Goal: Information Seeking & Learning: Find specific fact

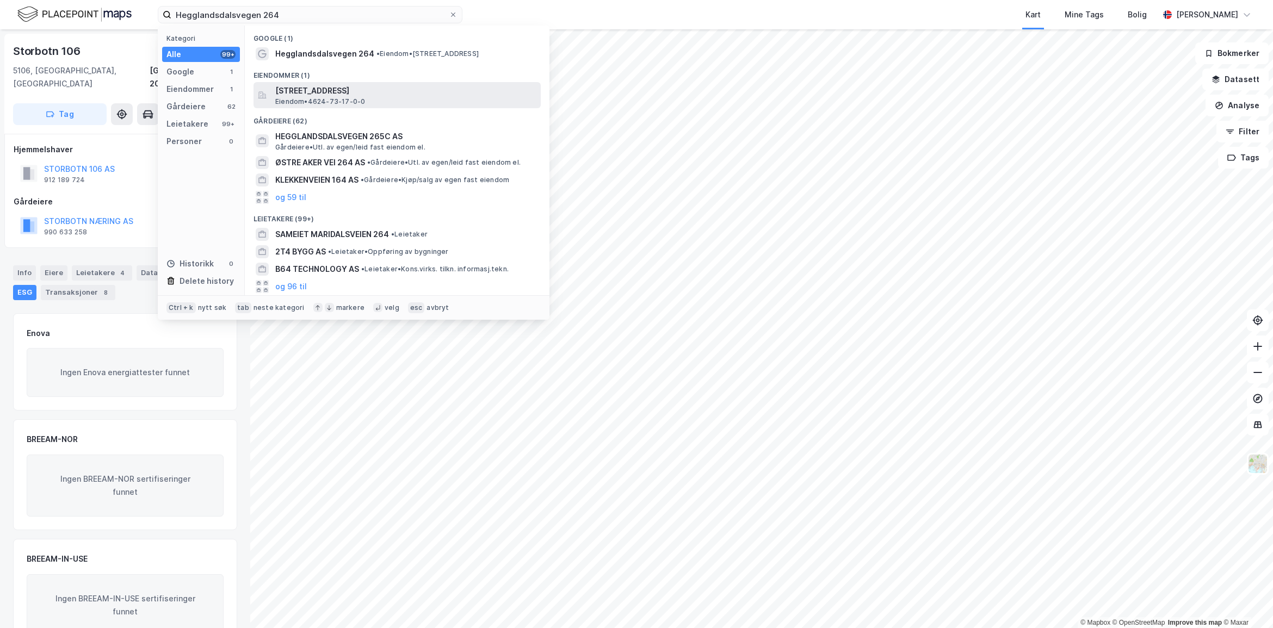
type input "Hegglandsdalsvegen 264"
click at [368, 93] on span "Hegglandsdalsvegen 264, 5211, OS, BJØRNAFJORDEN" at bounding box center [405, 90] width 261 height 13
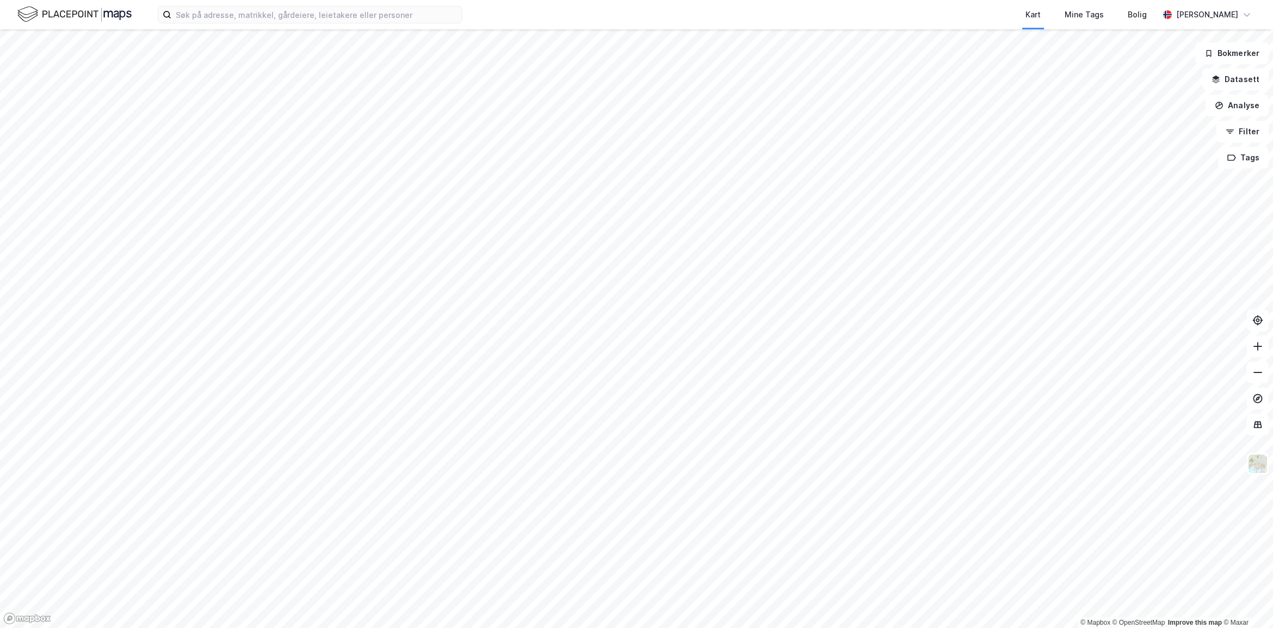
click at [279, 25] on div "Kart Mine Tags Bolig [PERSON_NAME]" at bounding box center [636, 14] width 1273 height 29
click at [273, 15] on input at bounding box center [316, 15] width 291 height 16
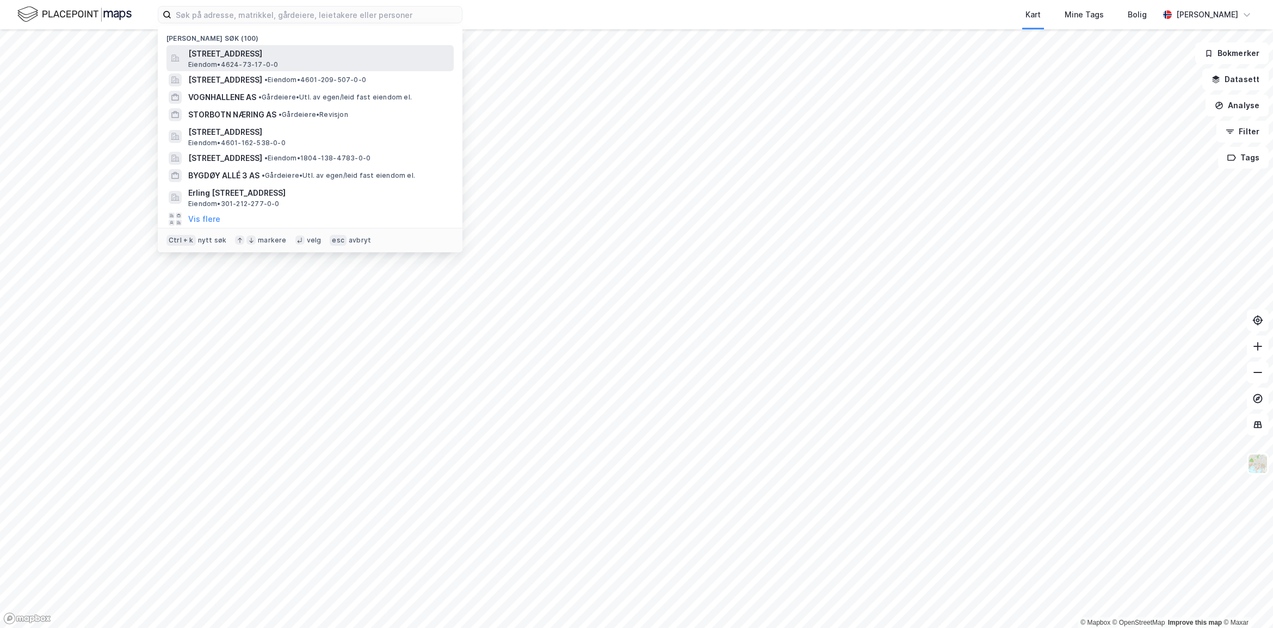
click at [305, 52] on span "[STREET_ADDRESS]" at bounding box center [318, 53] width 261 height 13
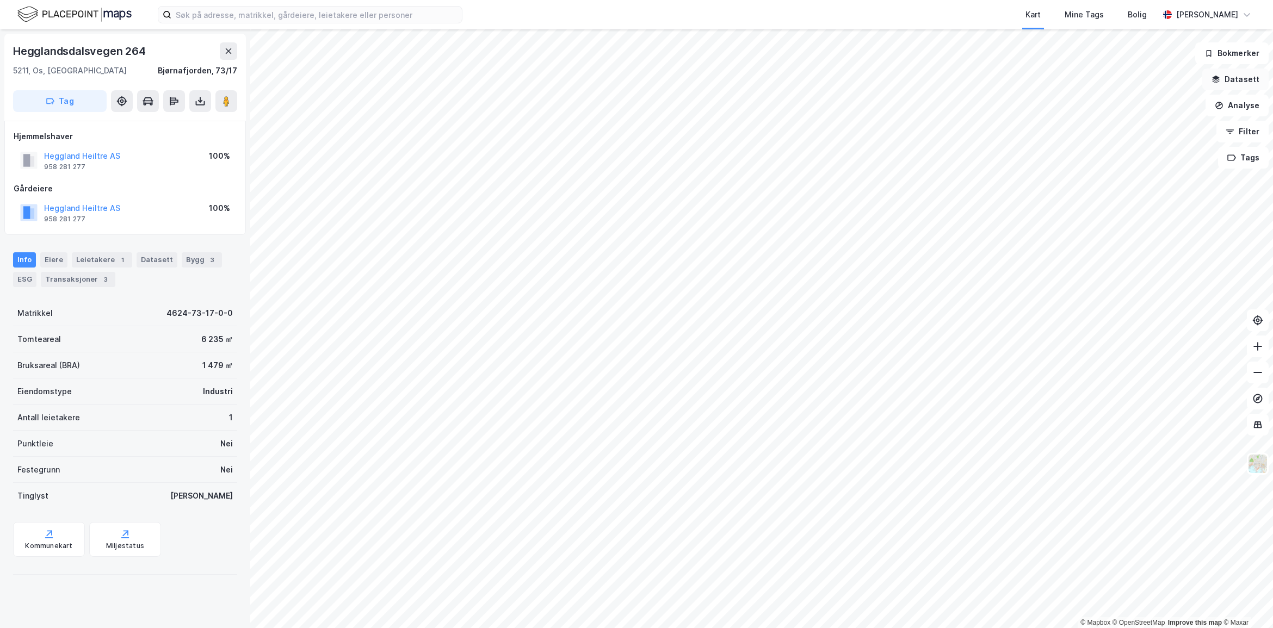
click at [1227, 82] on button "Datasett" at bounding box center [1236, 80] width 66 height 22
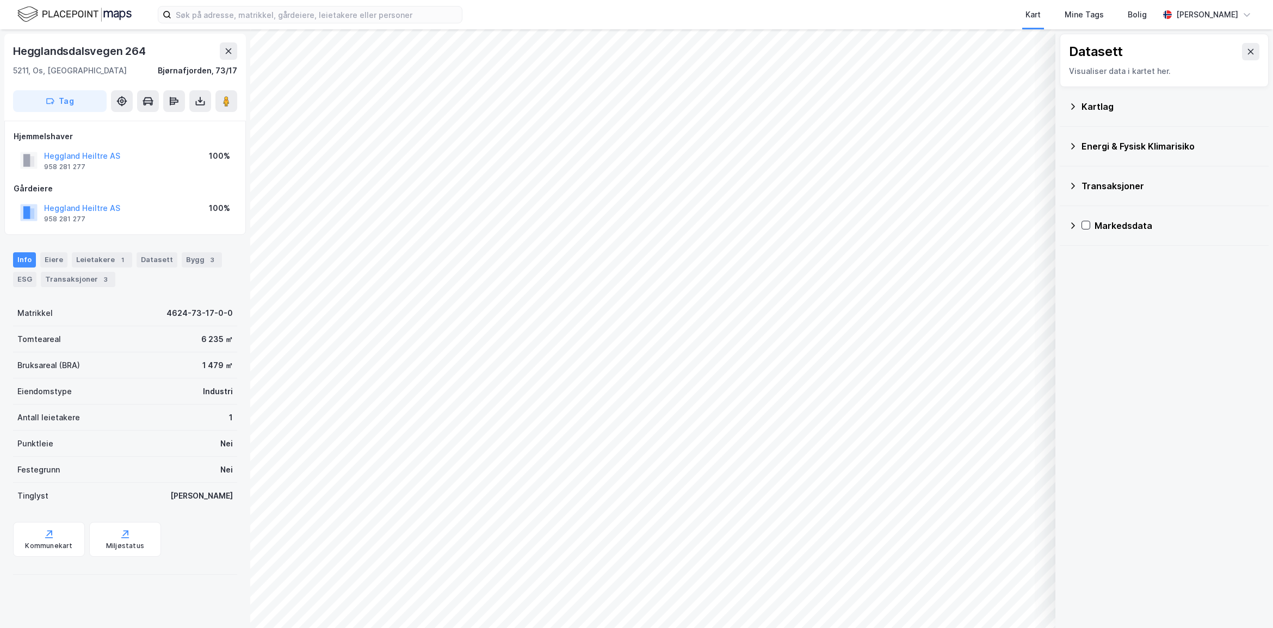
click at [1098, 107] on div "Kartlag" at bounding box center [1171, 106] width 178 height 13
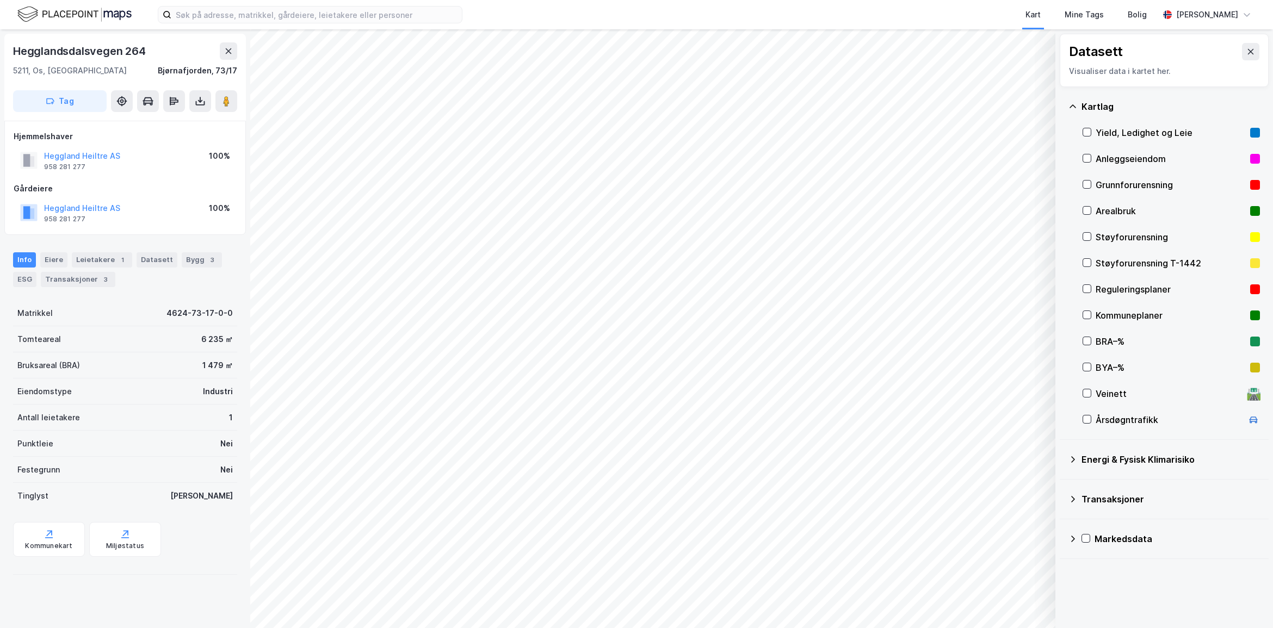
click at [1143, 131] on div "Yield, Ledighet og Leie" at bounding box center [1171, 132] width 150 height 13
click at [1122, 606] on div "Datasett Visualiser data i kartet her. Kartlag Yield, Ledighet og Leie Anleggse…" at bounding box center [1165, 328] width 218 height 599
click at [1004, 596] on button "Vis" at bounding box center [999, 599] width 90 height 17
drag, startPoint x: 102, startPoint y: 44, endPoint x: 131, endPoint y: 38, distance: 29.9
click at [102, 44] on div "Hegglandsdalsvegen 264" at bounding box center [80, 50] width 135 height 17
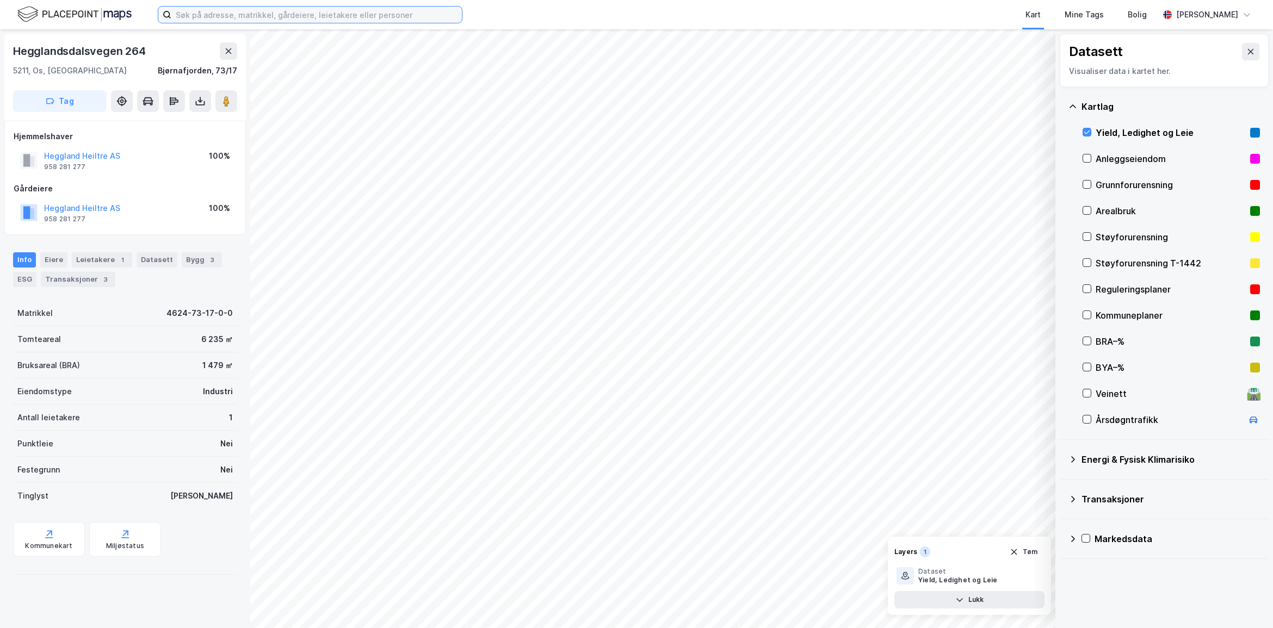
click at [208, 14] on input at bounding box center [316, 15] width 291 height 16
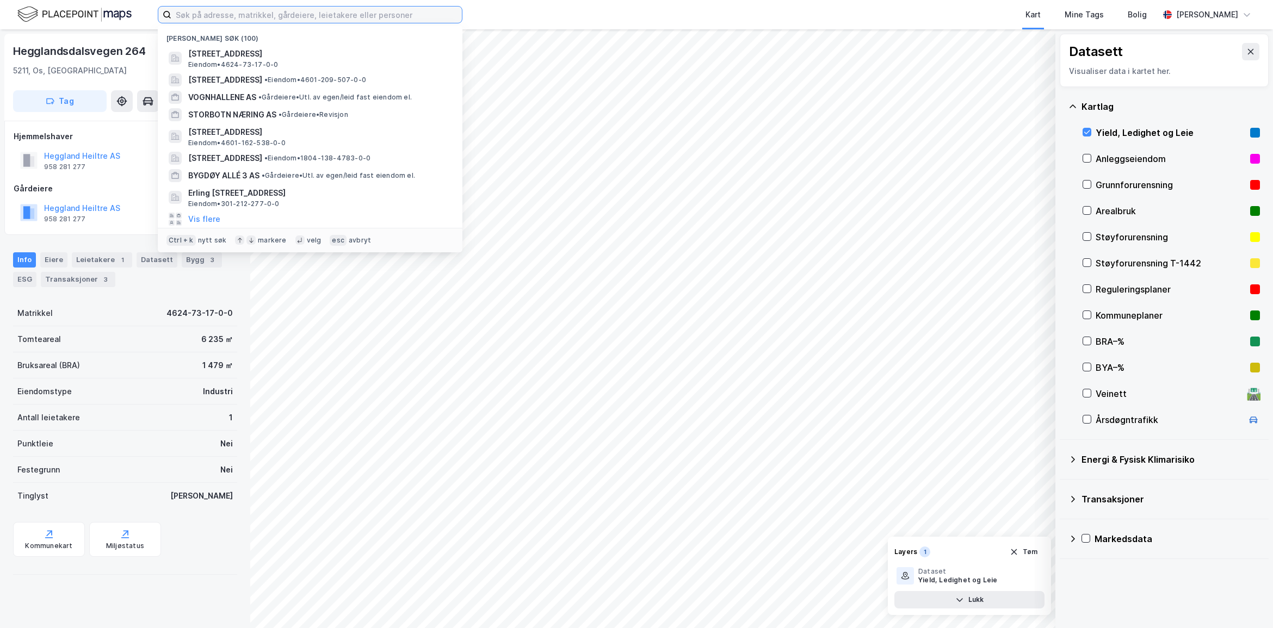
paste input "Eiganes Eiendom AS"
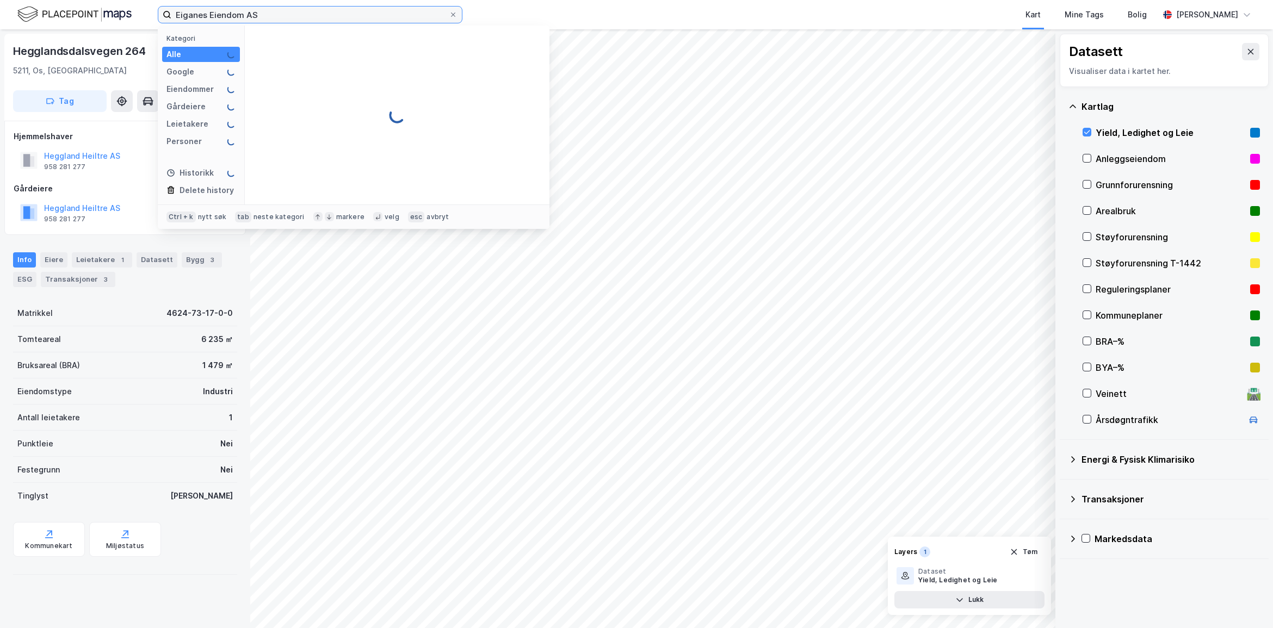
click at [186, 9] on input "Eiganes Eiendom AS" at bounding box center [310, 15] width 278 height 16
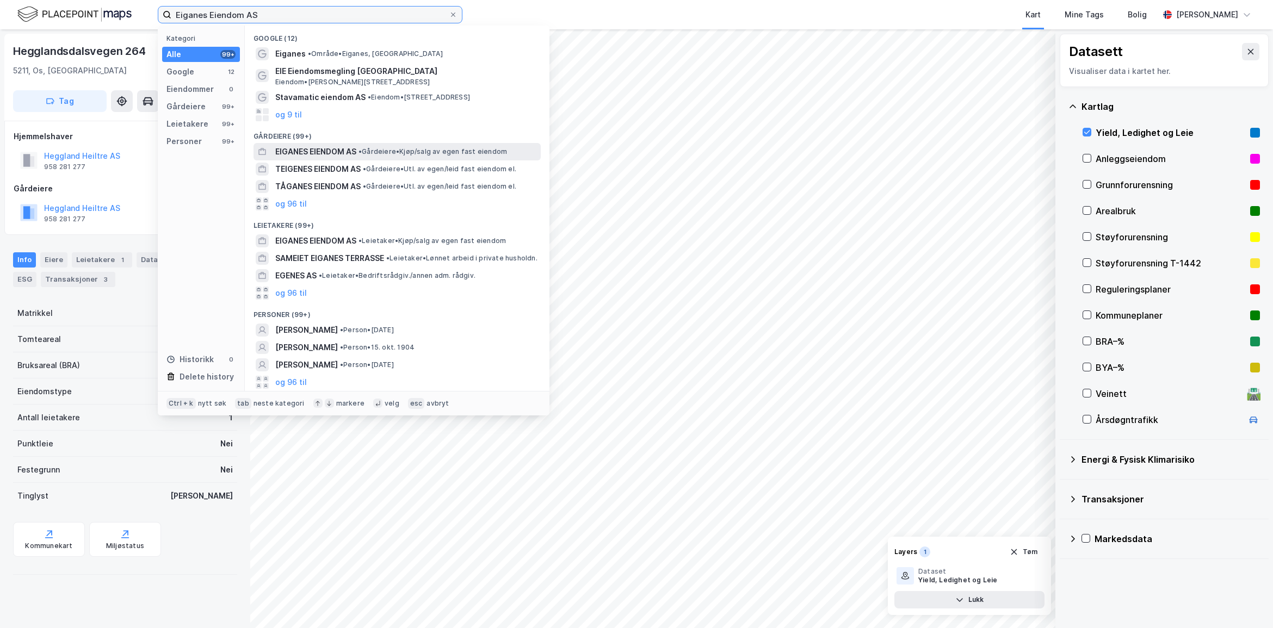
type input "Eiganes Eiendom AS"
click at [331, 150] on span "EIGANES EIENDOM AS" at bounding box center [315, 151] width 81 height 13
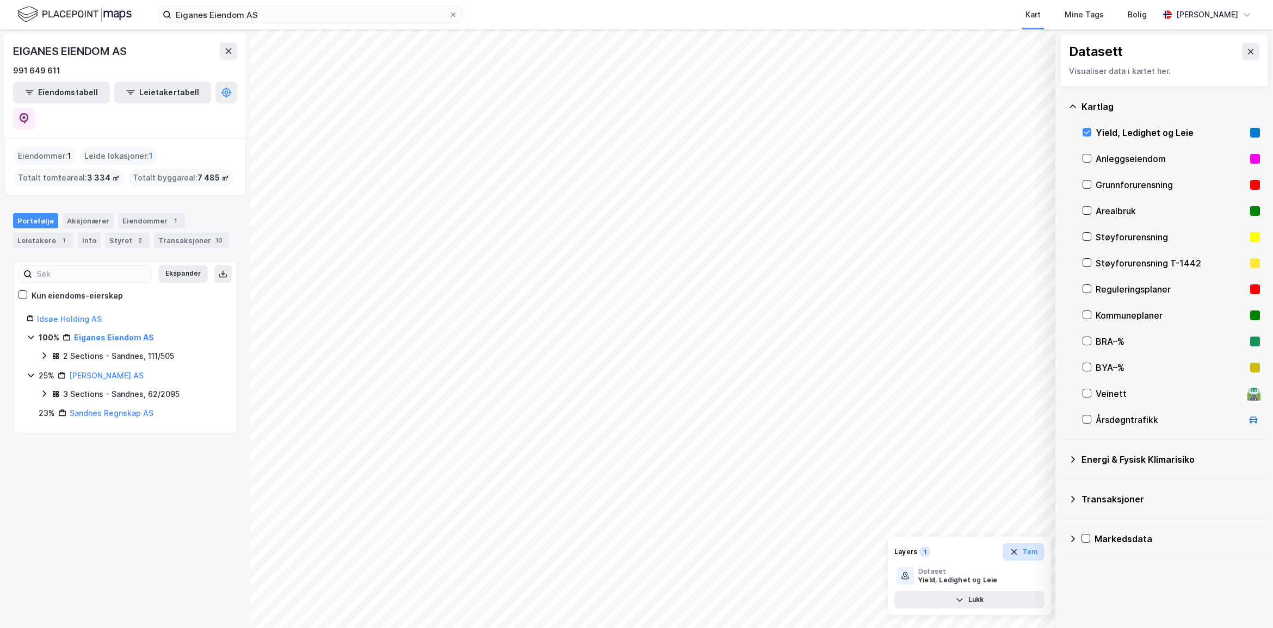
click at [1025, 551] on button "Tøm" at bounding box center [1024, 552] width 42 height 17
click at [138, 213] on div "Portefølje Aksjonærer Eiendommer 1 Leietakere 1 Info Styret 2 Transaksjoner 10" at bounding box center [125, 230] width 224 height 35
click at [149, 213] on div "Eiendommer 1" at bounding box center [151, 220] width 67 height 15
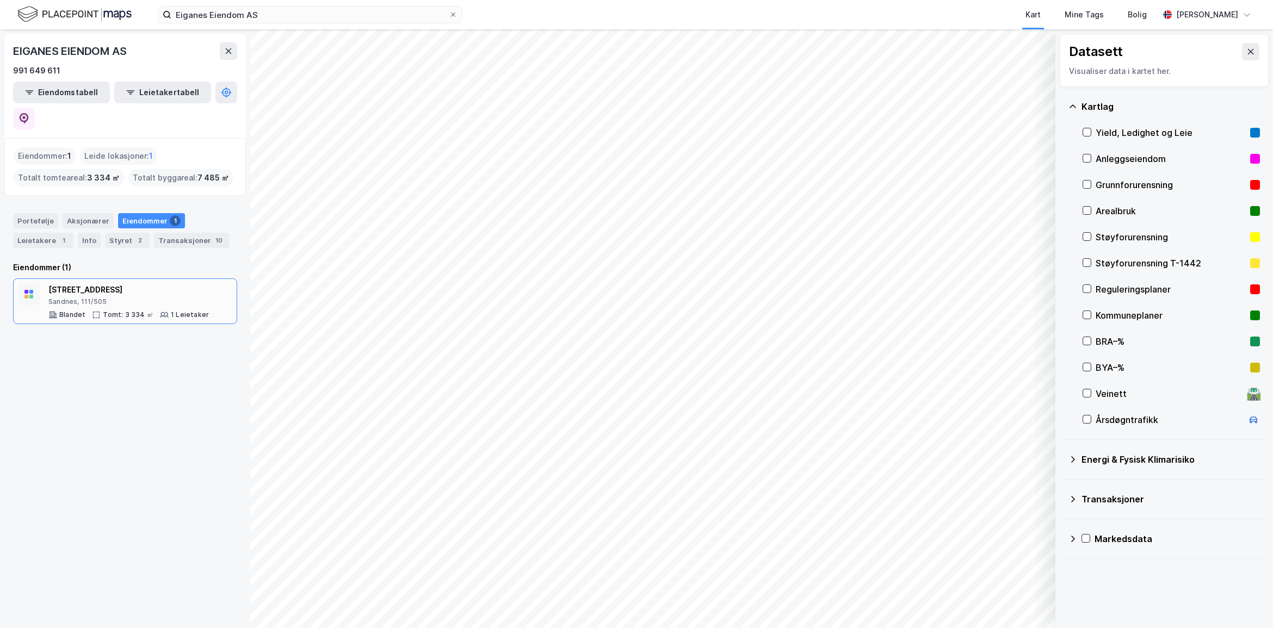
click at [126, 298] on div "Sandnes, 111/505" at bounding box center [128, 302] width 161 height 9
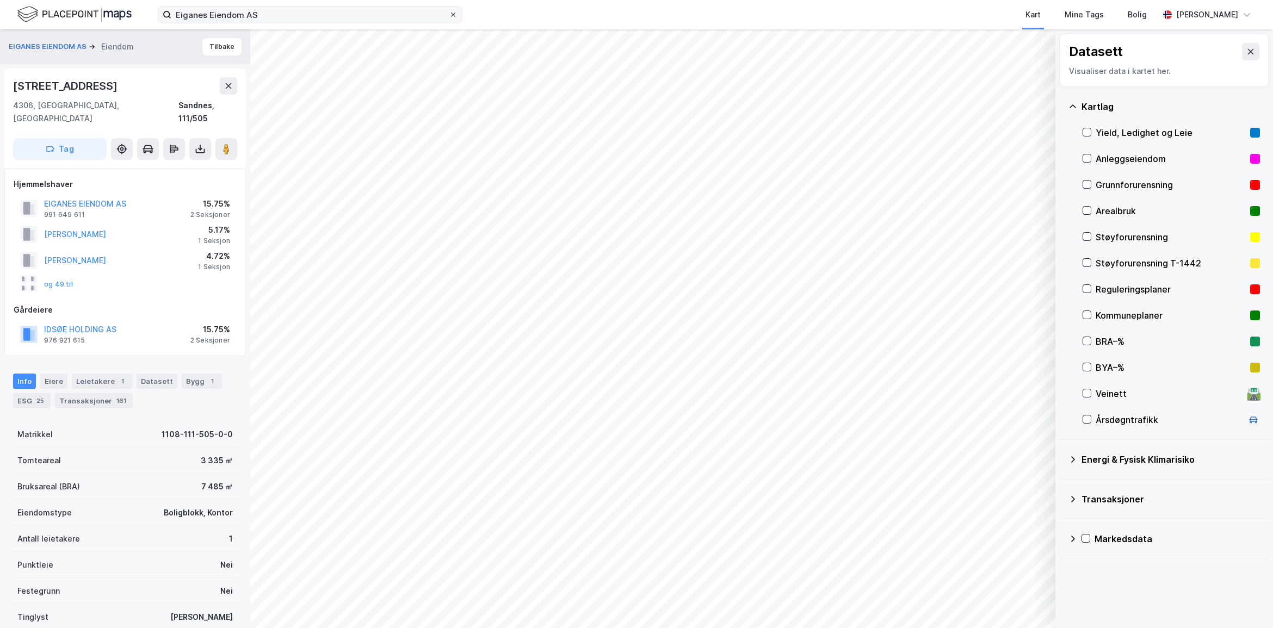
click at [453, 12] on icon at bounding box center [453, 14] width 7 height 7
click at [449, 12] on input "Eiganes Eiendom AS" at bounding box center [310, 15] width 278 height 16
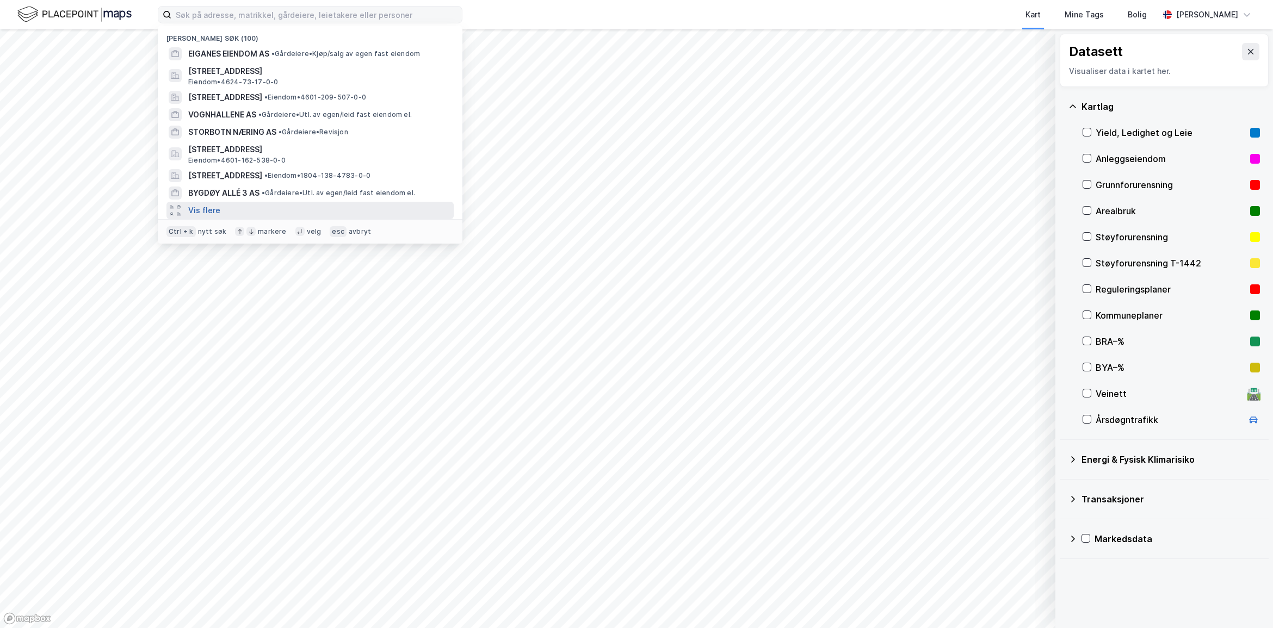
click at [207, 208] on button "Vis flere" at bounding box center [204, 210] width 32 height 13
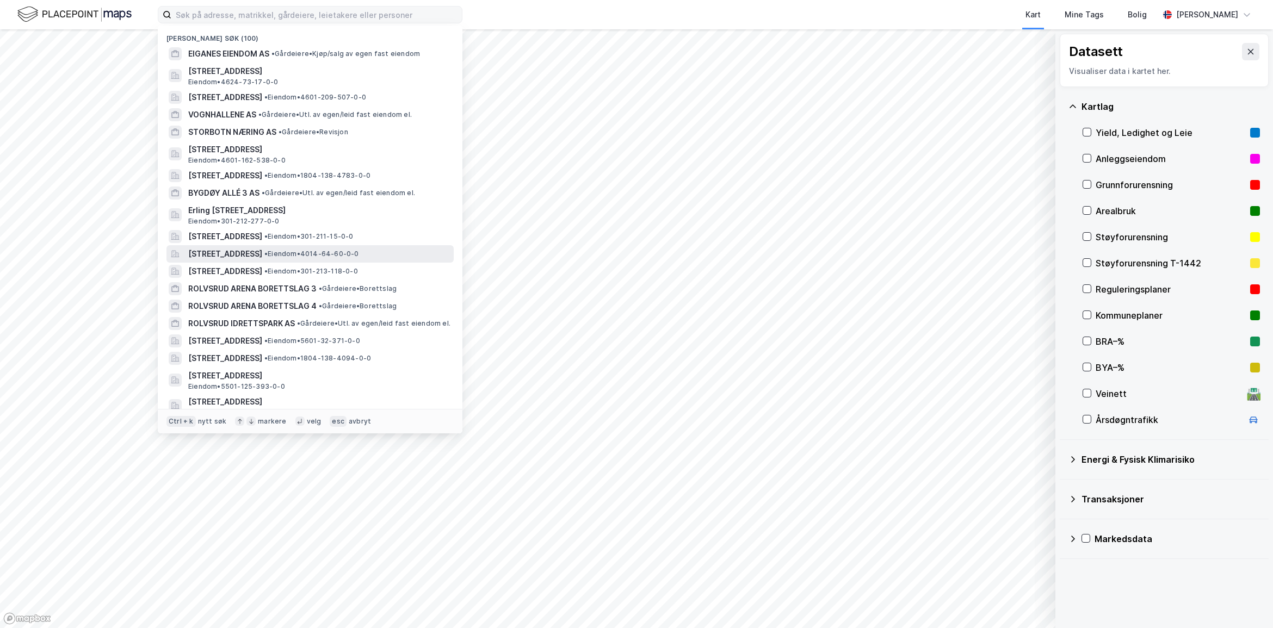
click at [254, 248] on span "Frøvikveien 7, 3766, SANNIDAL, KRAGERØ" at bounding box center [225, 254] width 74 height 13
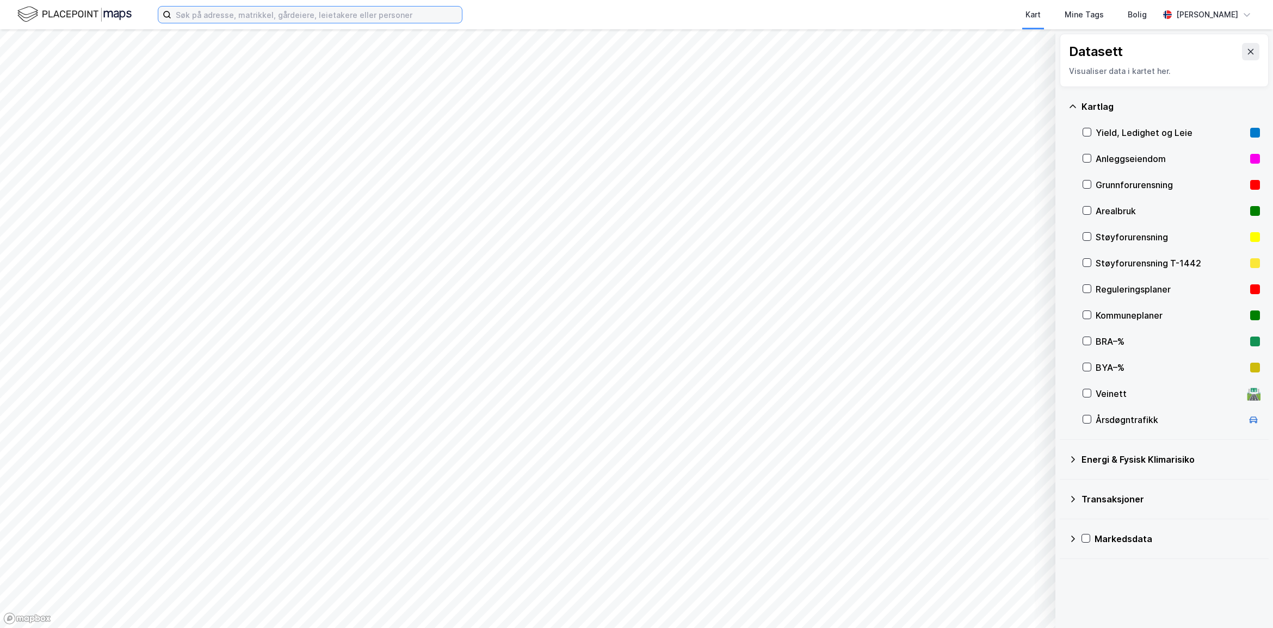
click at [195, 7] on input at bounding box center [316, 15] width 291 height 16
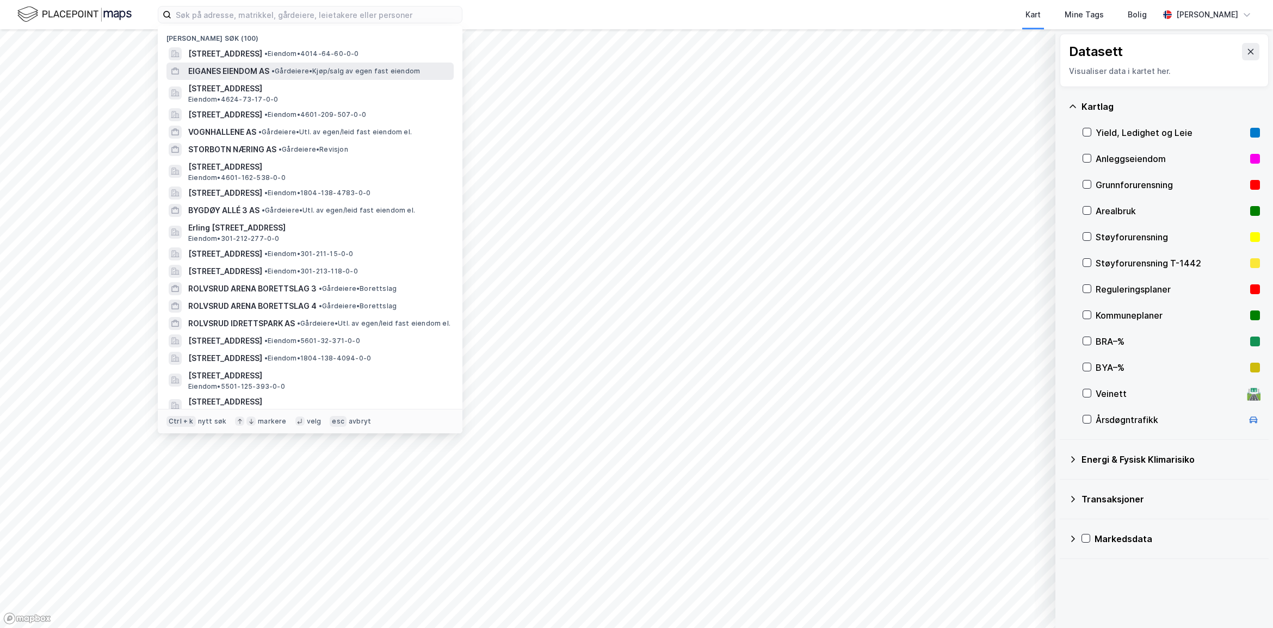
click at [233, 68] on span "EIGANES EIENDOM AS" at bounding box center [228, 71] width 81 height 13
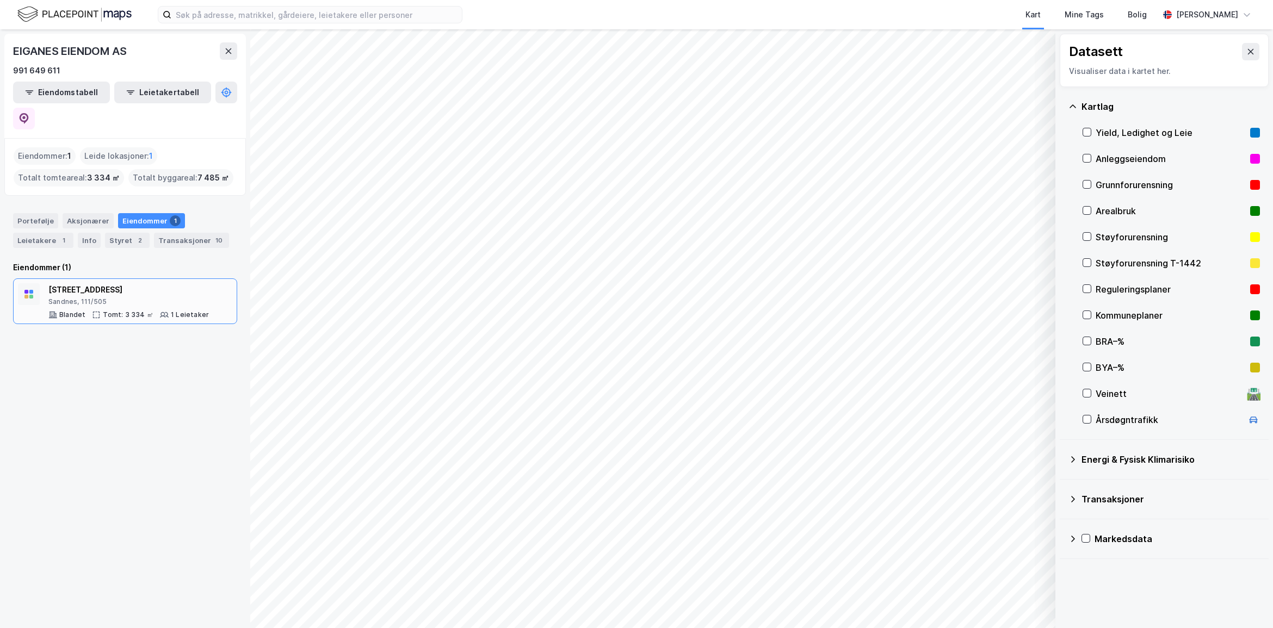
click at [86, 298] on div "Sandnes, 111/505" at bounding box center [128, 302] width 161 height 9
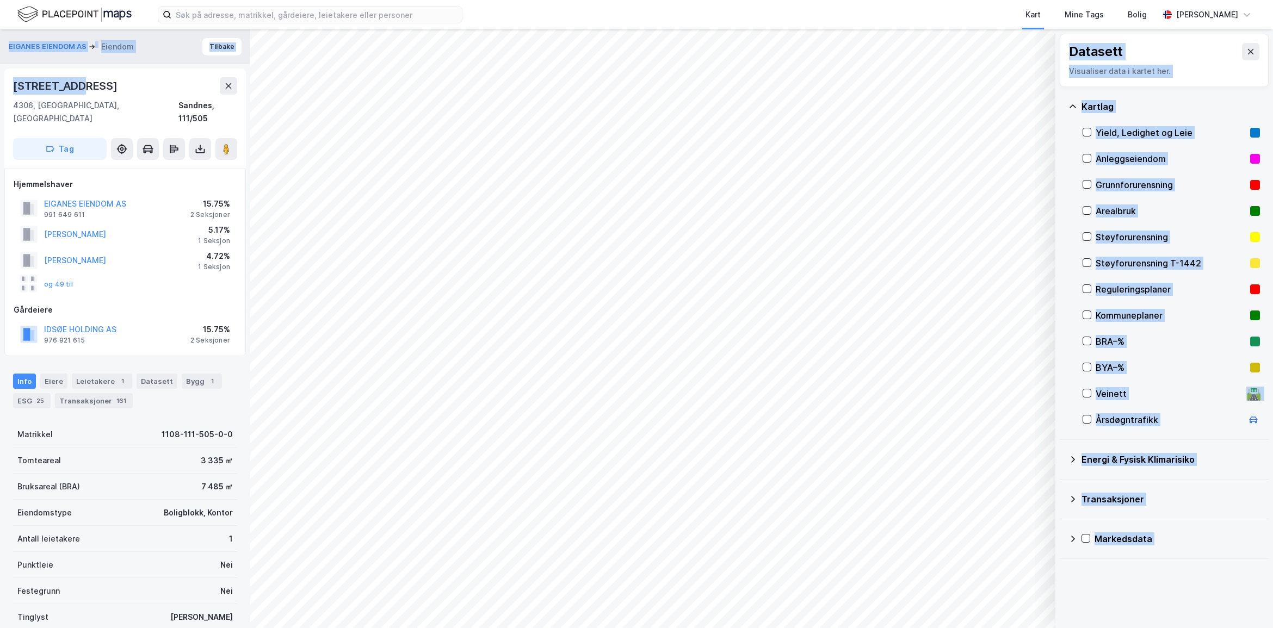
drag, startPoint x: 80, startPoint y: 88, endPoint x: -4, endPoint y: 93, distance: 83.9
click at [0, 93] on html "Kart Mine Tags Bolig Astrid Napastaa © Mapbox © OpenStreetMap Improve this map …" at bounding box center [636, 314] width 1273 height 628
click at [139, 87] on div "[STREET_ADDRESS]" at bounding box center [125, 85] width 224 height 17
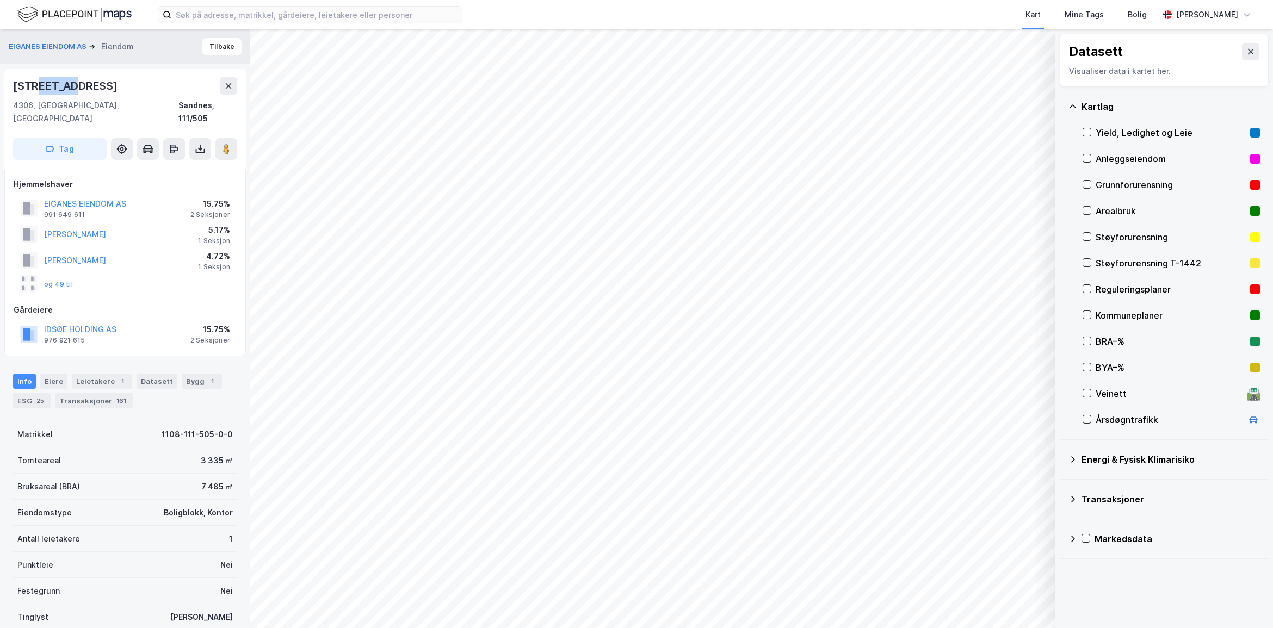
drag, startPoint x: 70, startPoint y: 83, endPoint x: 41, endPoint y: 81, distance: 28.9
click at [41, 81] on div "[STREET_ADDRESS]" at bounding box center [66, 85] width 107 height 17
drag, startPoint x: 41, startPoint y: 81, endPoint x: 123, endPoint y: 102, distance: 85.0
click at [123, 102] on div "4306, Sandnes, Rogaland Sandnes, 111/505" at bounding box center [125, 112] width 224 height 26
drag, startPoint x: 79, startPoint y: 84, endPoint x: 11, endPoint y: 91, distance: 68.4
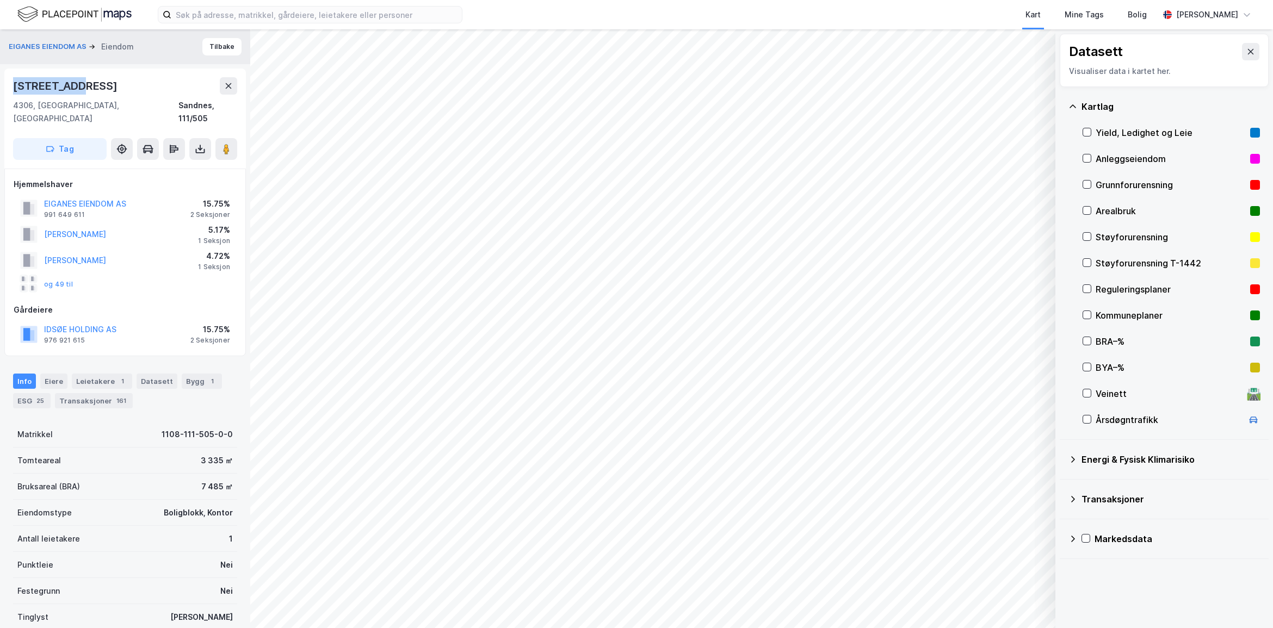
click at [11, 91] on div "Langgata 97 4306, Sandnes, Rogaland Sandnes, 111/505 Tag" at bounding box center [125, 119] width 242 height 100
copy div "[STREET_ADDRESS]"
drag, startPoint x: 139, startPoint y: 192, endPoint x: 44, endPoint y: 193, distance: 95.2
click at [44, 195] on div "EIGANES EIENDOM AS 991 649 611 15.75% 2 Seksjoner" at bounding box center [125, 208] width 223 height 26
copy button "EIGANES EIENDOM AS"
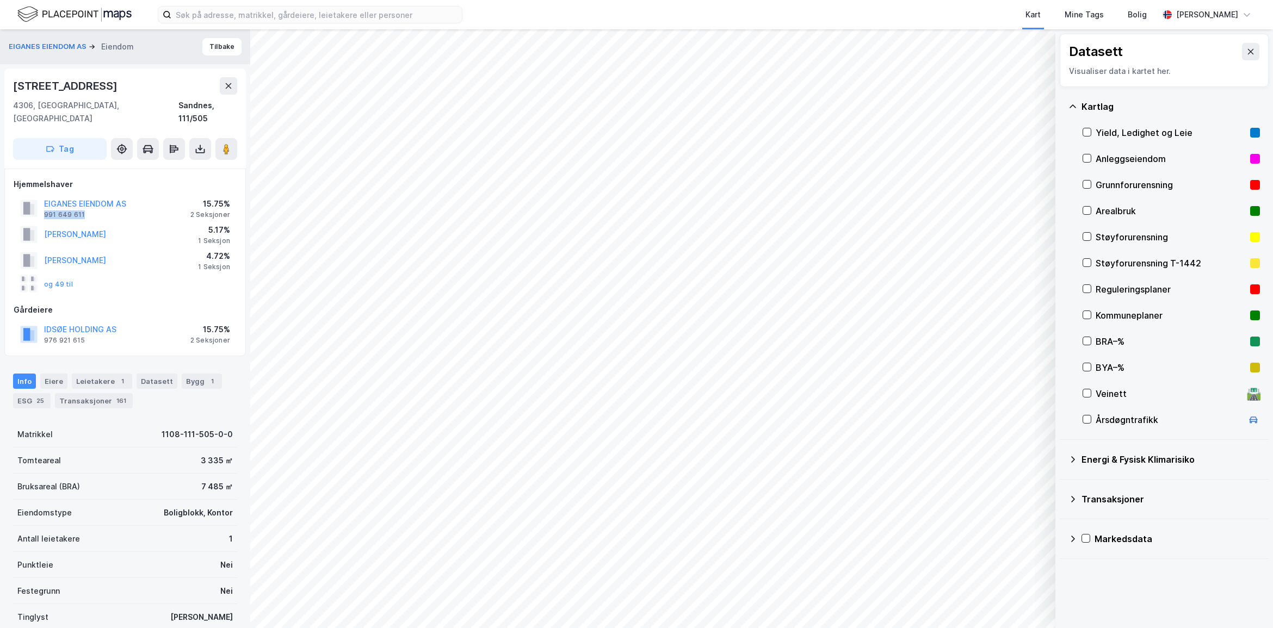
drag, startPoint x: 88, startPoint y: 202, endPoint x: 44, endPoint y: 207, distance: 43.8
click at [44, 207] on div "EIGANES EIENDOM AS 991 649 611 15.75% 2 Seksjoner" at bounding box center [125, 208] width 223 height 26
copy div "991 649 611"
click at [215, 401] on div "Info Eiere Leietakere 1 Datasett Bygg 1 ESG 25 Transaksjoner 161 Matrikkel 1108…" at bounding box center [125, 575] width 224 height 428
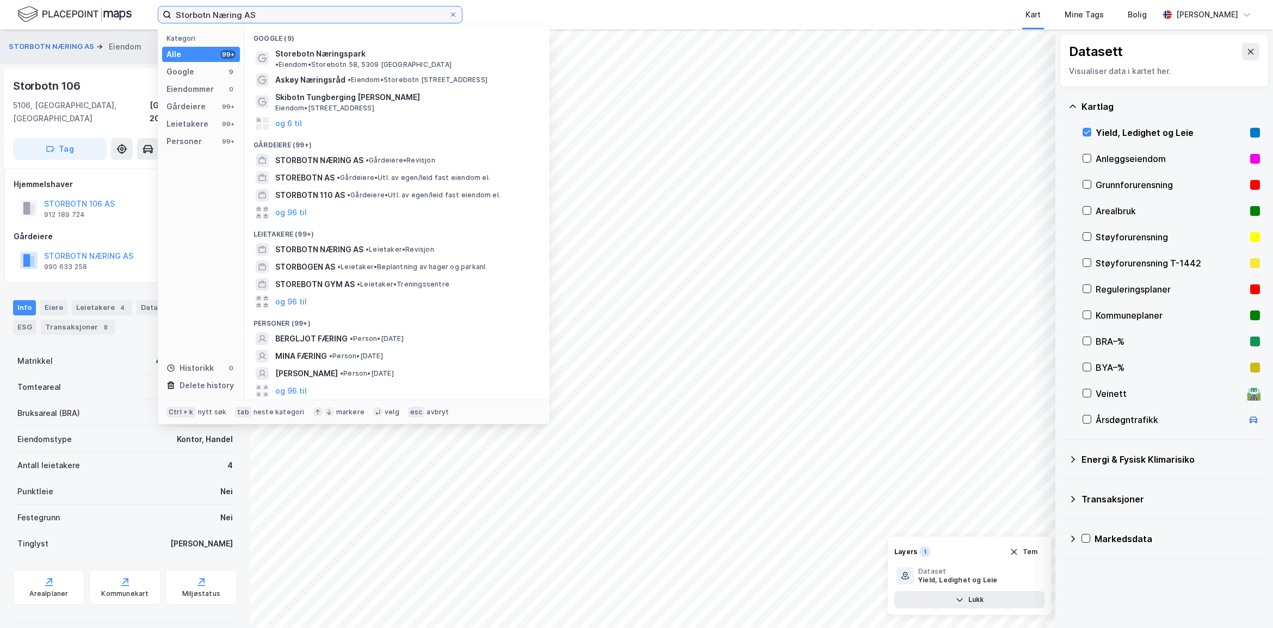
drag, startPoint x: 273, startPoint y: 14, endPoint x: -32, endPoint y: 14, distance: 304.2
click at [0, 14] on html "Storbotn Næring AS Kategori Alle 99+ Google 9 Eiendommer 0 Gårdeiere 99+ Leieta…" at bounding box center [636, 314] width 1273 height 628
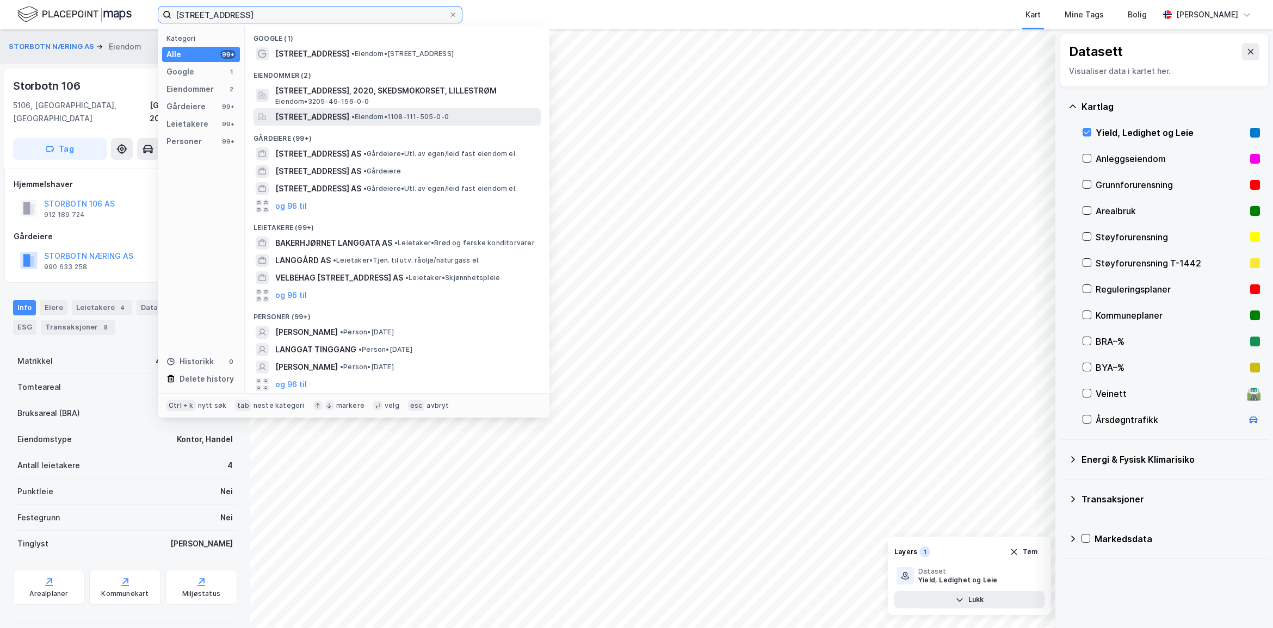
type input "[STREET_ADDRESS]"
click at [375, 109] on div "[STREET_ADDRESS] • Eiendom • 1108-111-505-0-0" at bounding box center [397, 116] width 287 height 17
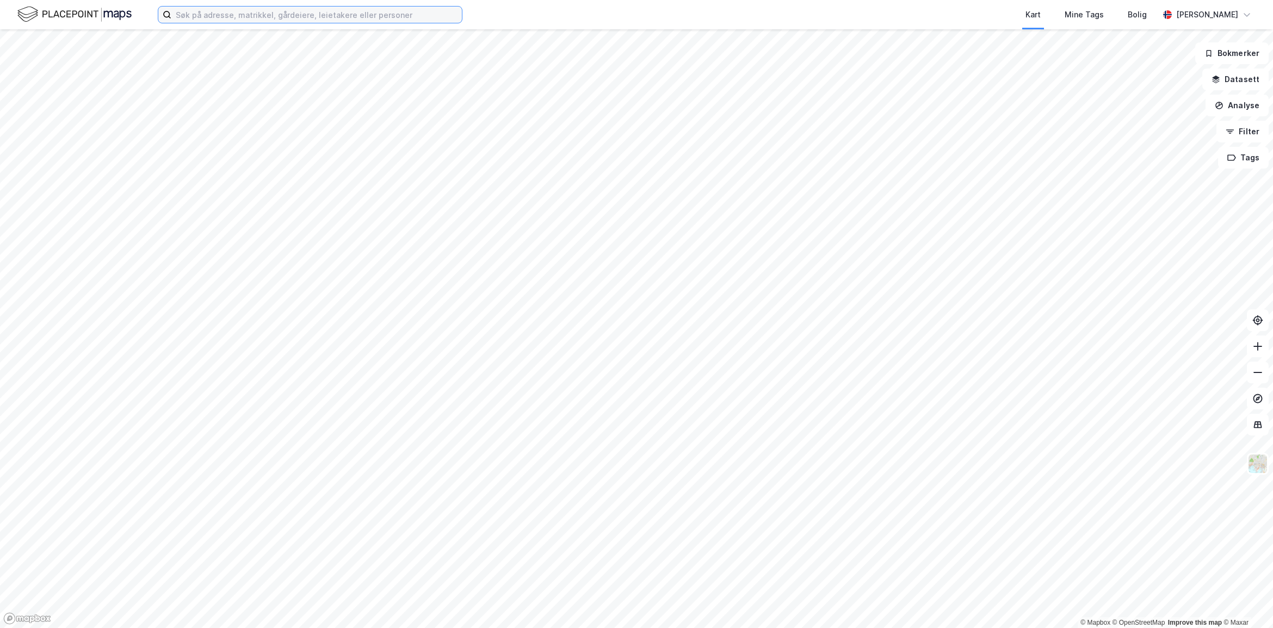
click at [238, 20] on input at bounding box center [316, 15] width 291 height 16
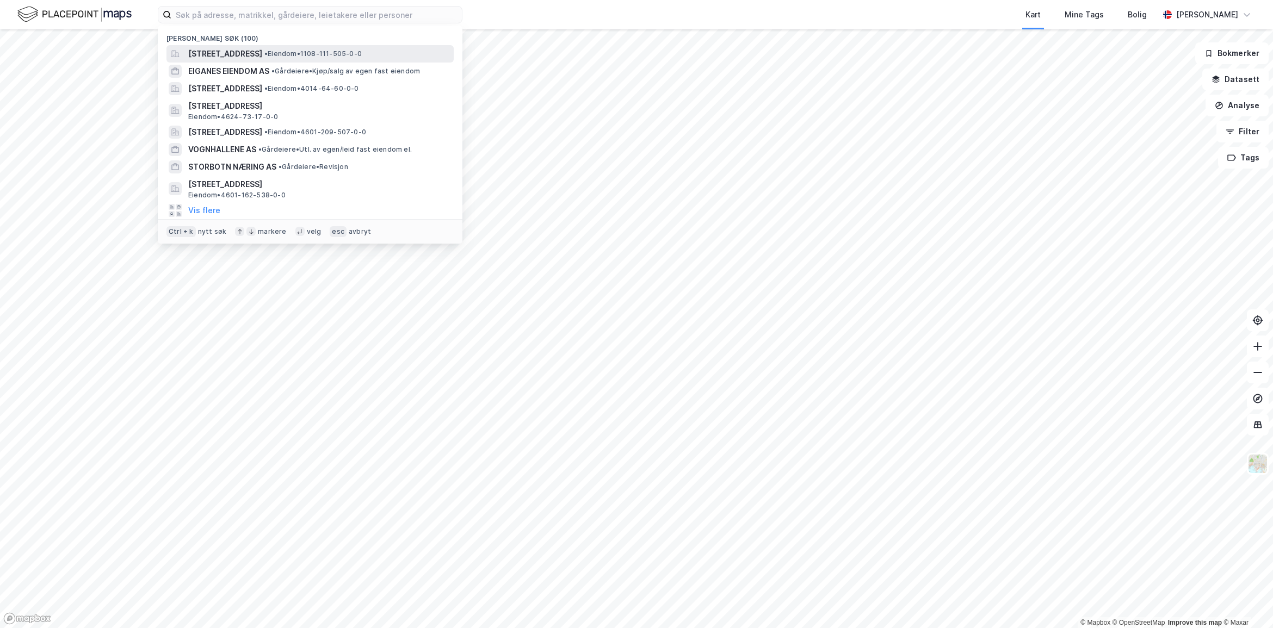
click at [240, 55] on span "[STREET_ADDRESS]" at bounding box center [225, 53] width 74 height 13
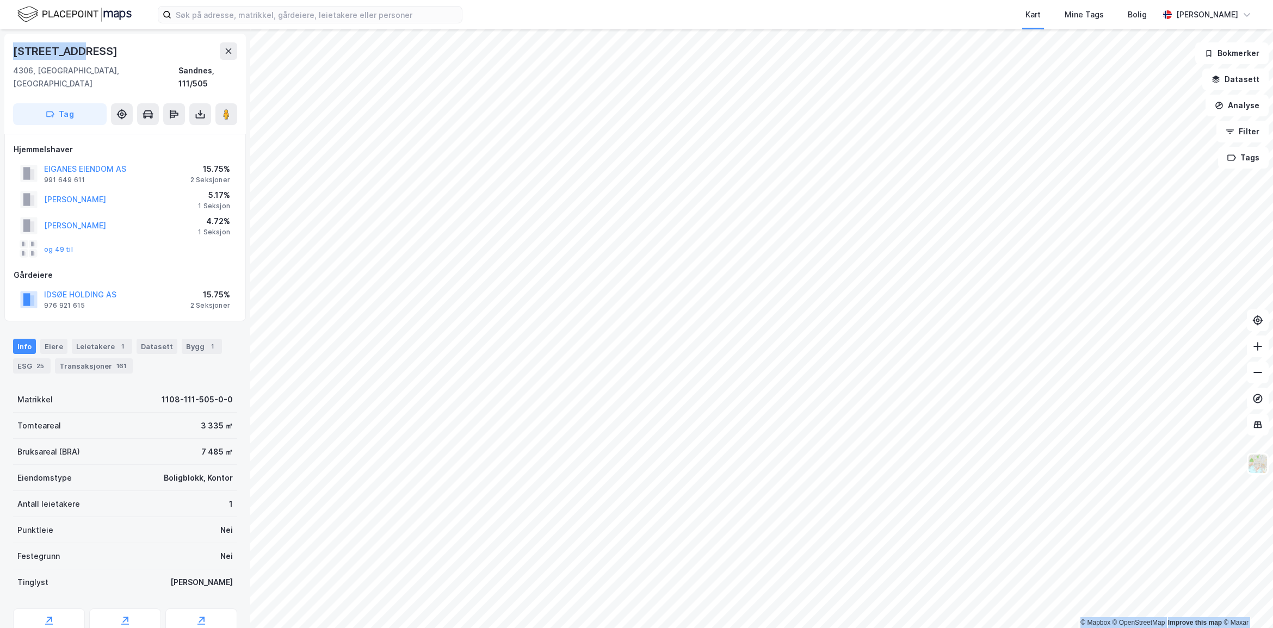
drag, startPoint x: 76, startPoint y: 55, endPoint x: -2, endPoint y: 58, distance: 78.4
click at [0, 58] on html "Kart Mine Tags Bolig Astrid Napastaa © Mapbox © OpenStreetMap Improve this map …" at bounding box center [636, 314] width 1273 height 628
copy div "© Mapbox © OpenStreetMap Improve this map © Maxar Langgata 97"
